Goal: Check status: Check status

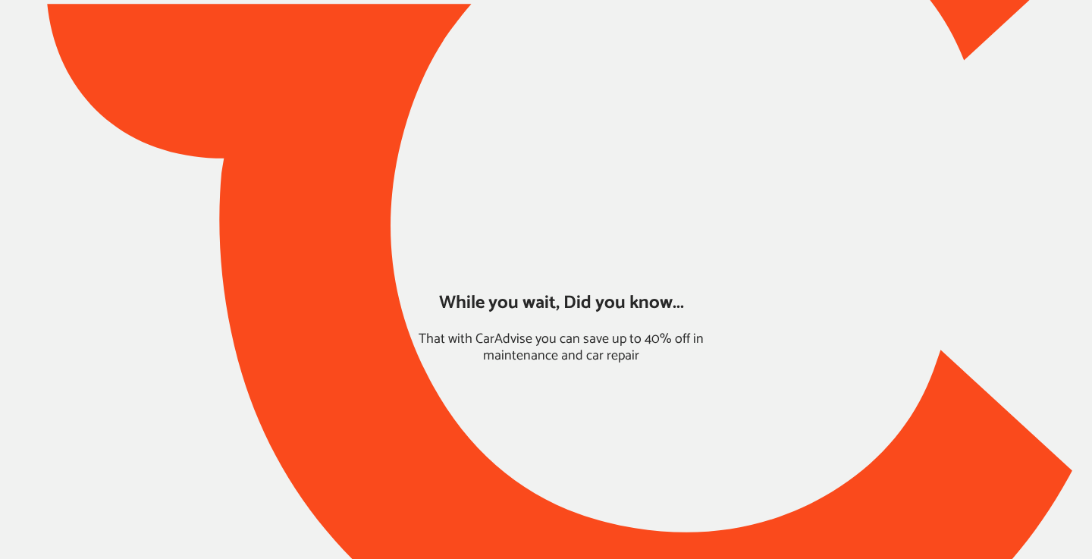
type input "*****"
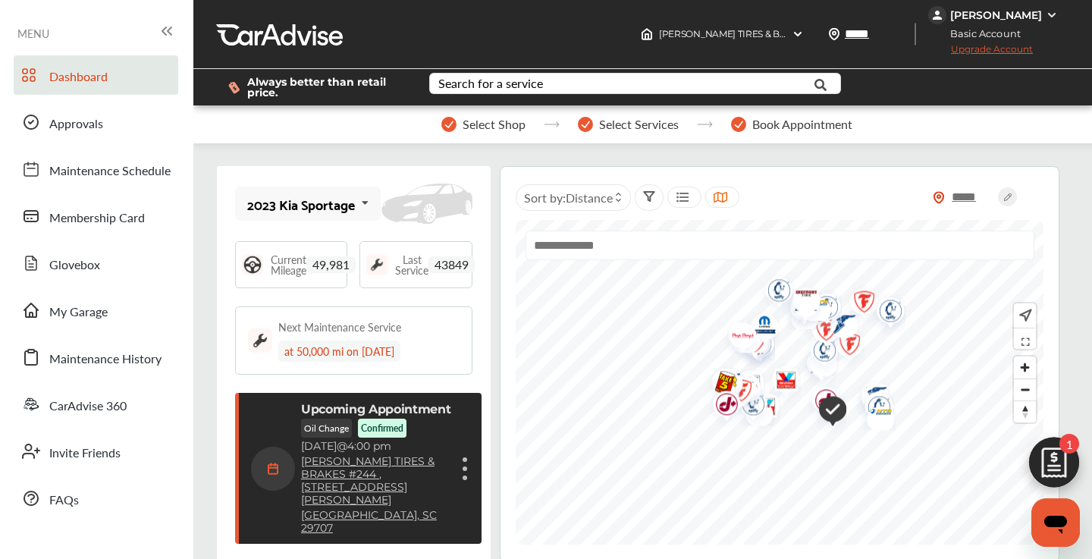
click at [391, 453] on p "[DATE] 4:00 pm" at bounding box center [346, 446] width 90 height 13
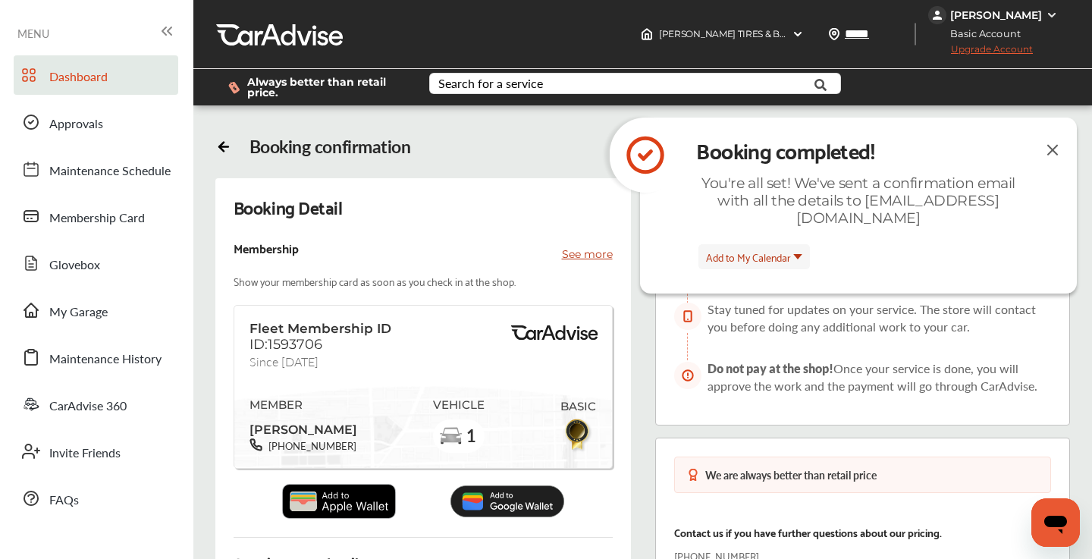
click at [80, 75] on span "Dashboard" at bounding box center [78, 77] width 58 height 20
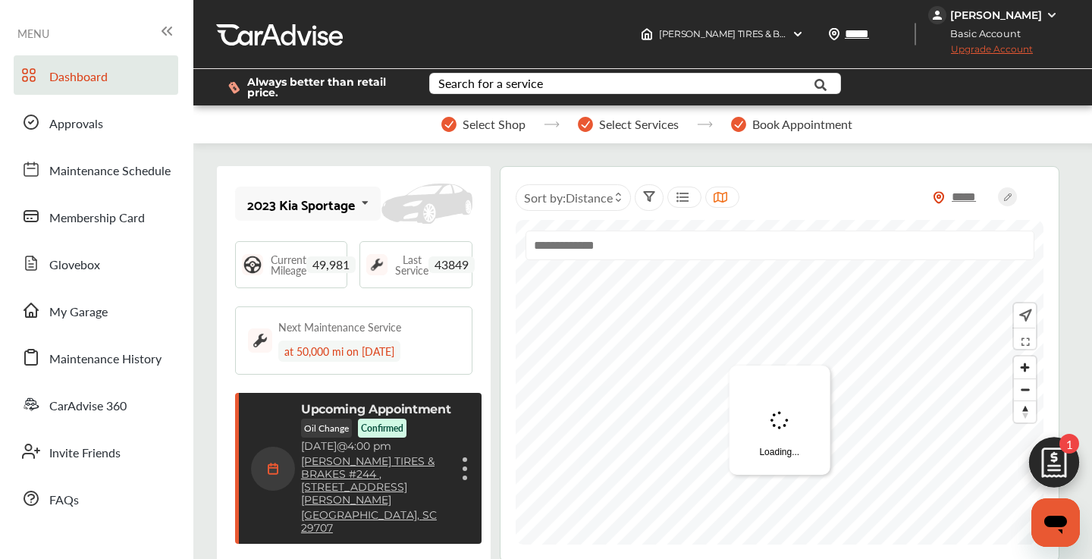
scroll to position [246, 0]
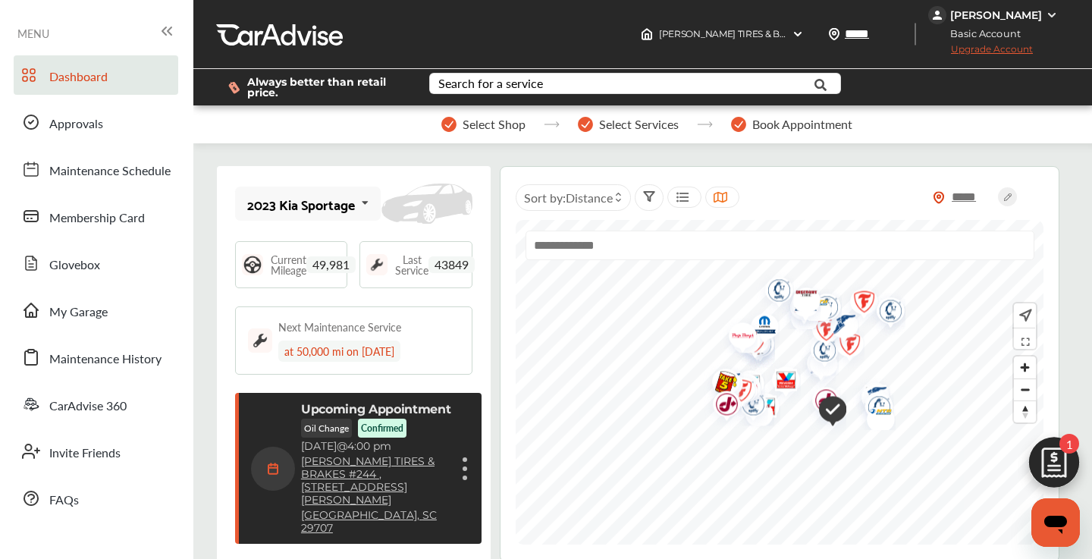
click at [459, 436] on div "Upcoming Appointment Oil Change Confirmed [DATE] 4:00 pm [PERSON_NAME] TIRES & …" at bounding box center [360, 468] width 218 height 133
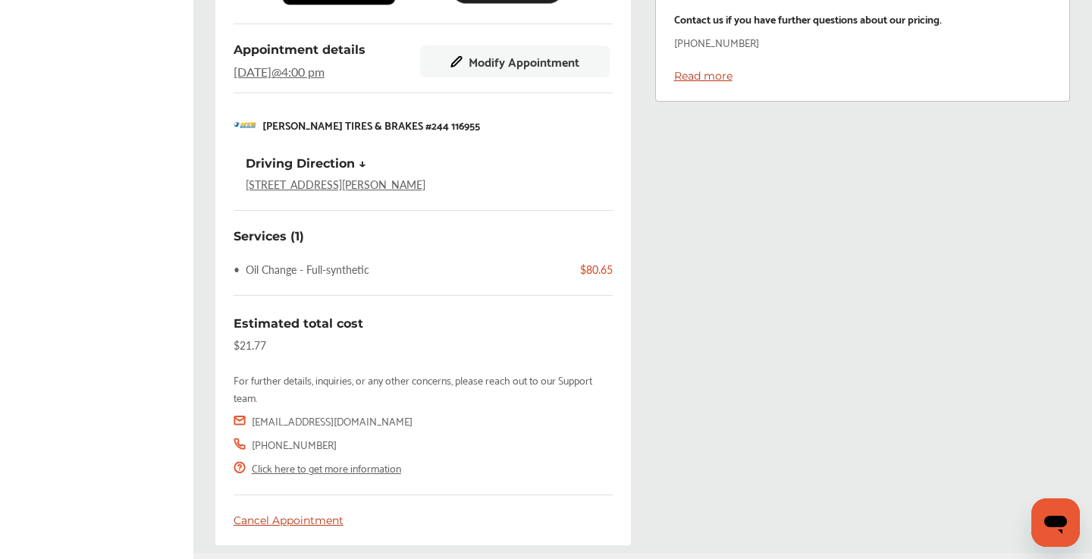
scroll to position [510, 0]
